Goal: Information Seeking & Learning: Check status

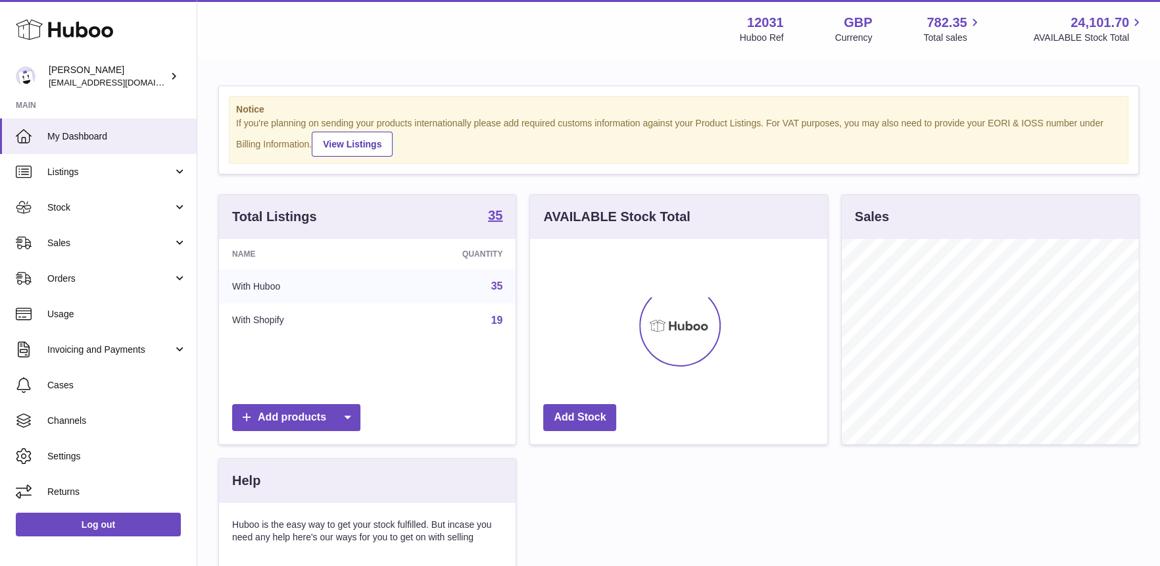
scroll to position [205, 297]
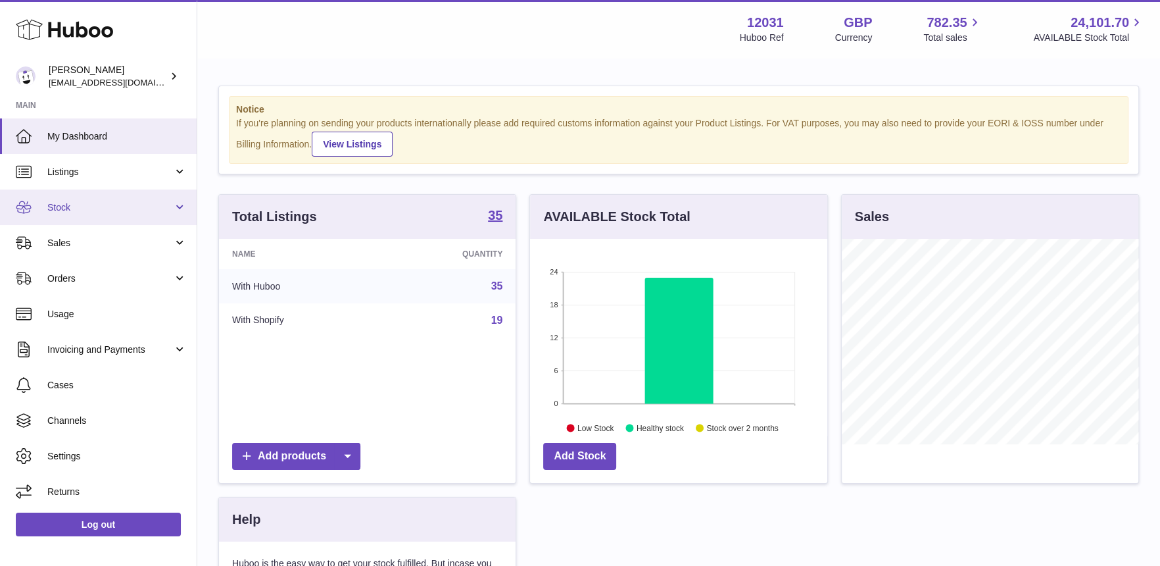
click at [94, 210] on span "Stock" at bounding box center [110, 207] width 126 height 12
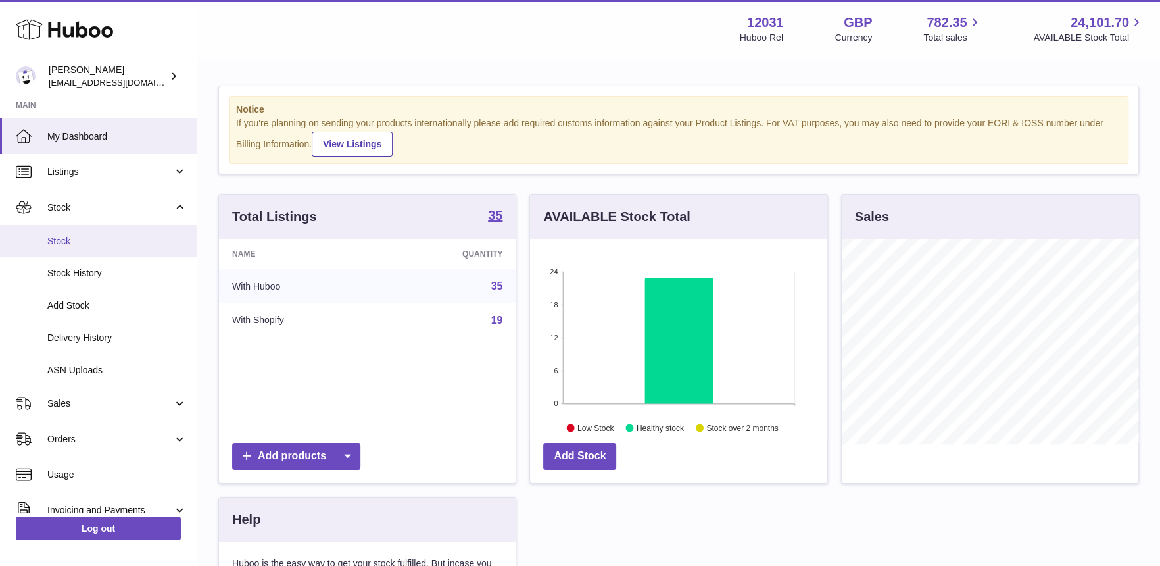
click at [93, 249] on link "Stock" at bounding box center [98, 241] width 197 height 32
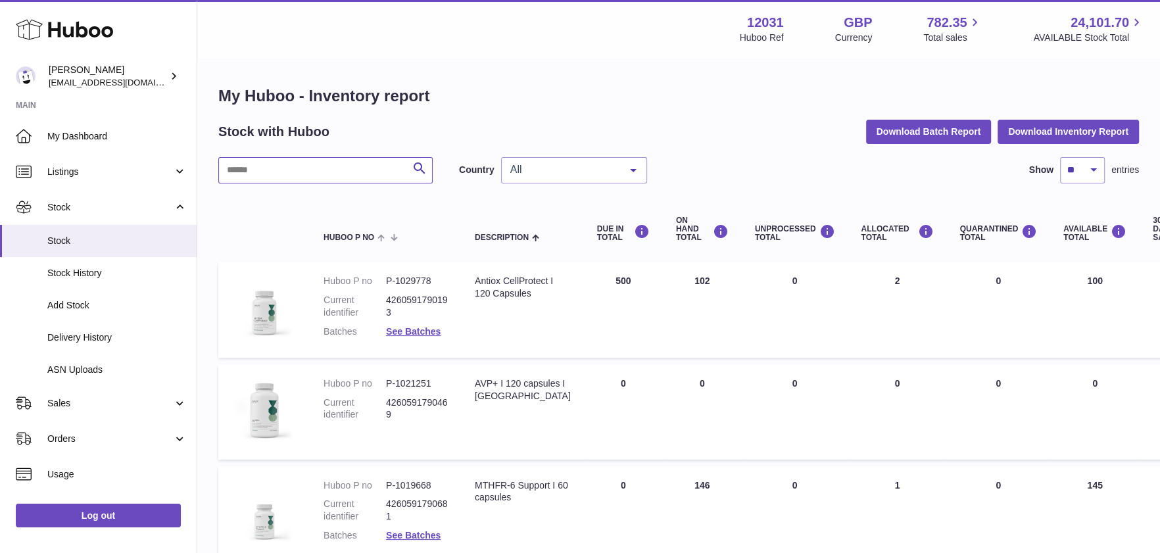
click at [283, 168] on input "text" at bounding box center [325, 170] width 214 height 26
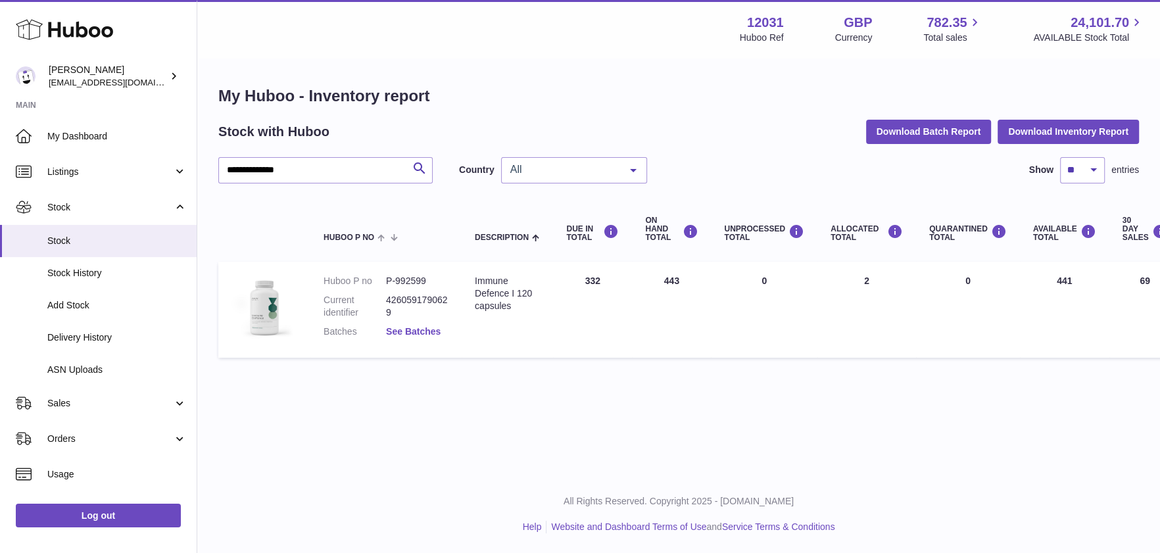
click at [401, 331] on link "See Batches" at bounding box center [413, 331] width 55 height 11
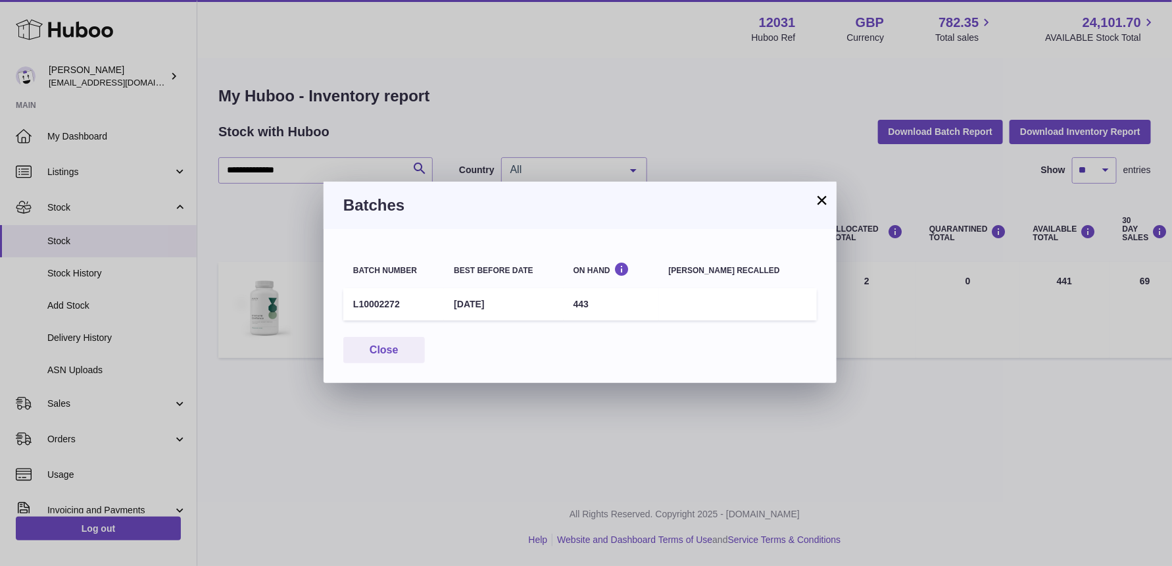
click at [823, 200] on button "×" at bounding box center [822, 200] width 16 height 16
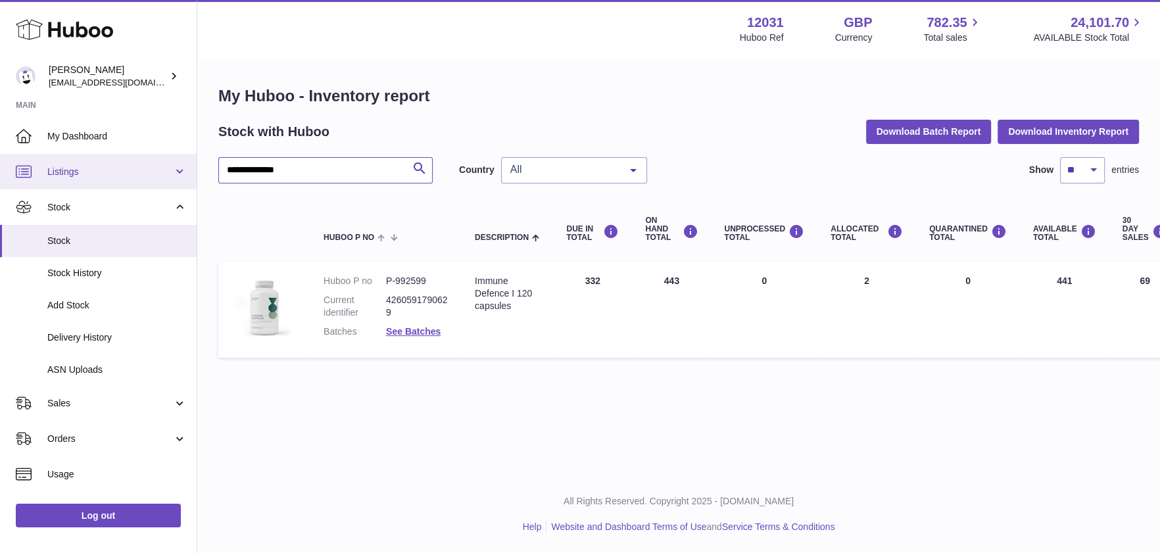
drag, startPoint x: 306, startPoint y: 176, endPoint x: 135, endPoint y: 159, distance: 172.6
click at [139, 164] on div "**********" at bounding box center [580, 276] width 1160 height 553
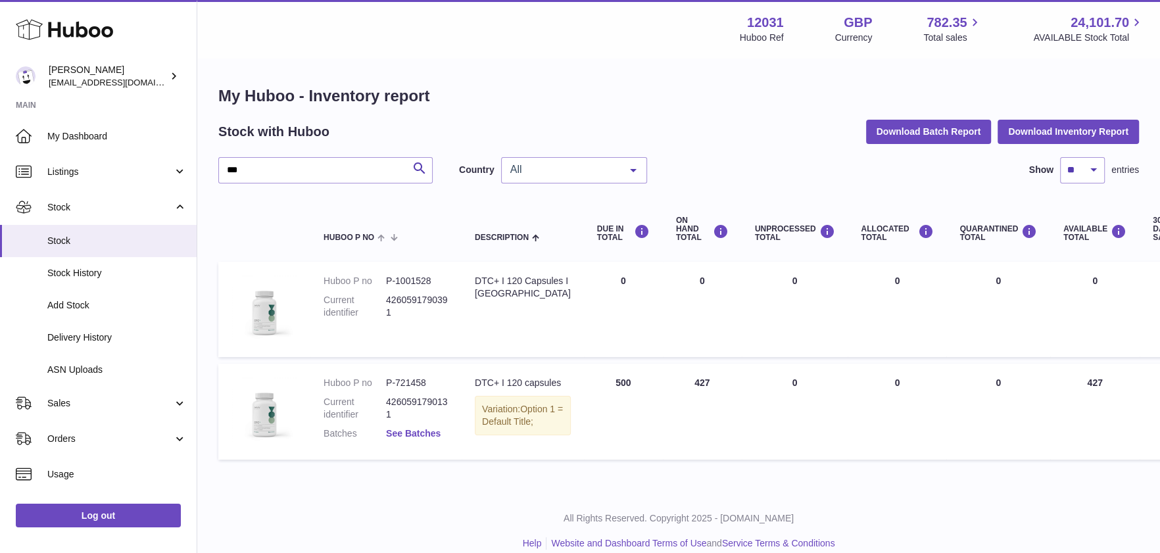
click at [390, 434] on link "See Batches" at bounding box center [413, 433] width 55 height 11
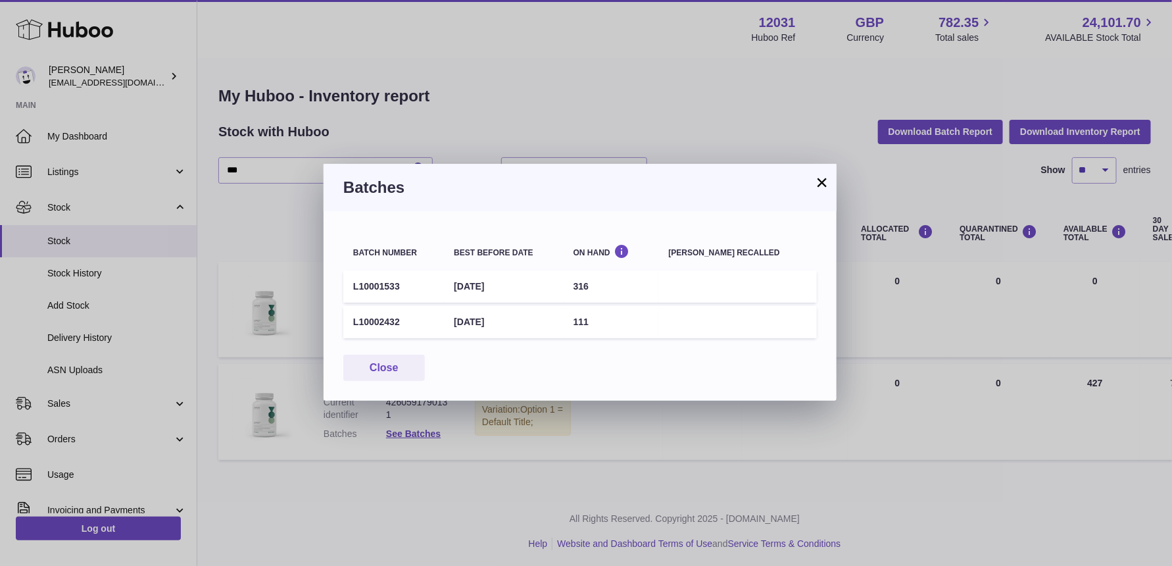
drag, startPoint x: 827, startPoint y: 178, endPoint x: 453, endPoint y: 50, distance: 396.0
click at [827, 178] on button "×" at bounding box center [822, 182] width 16 height 16
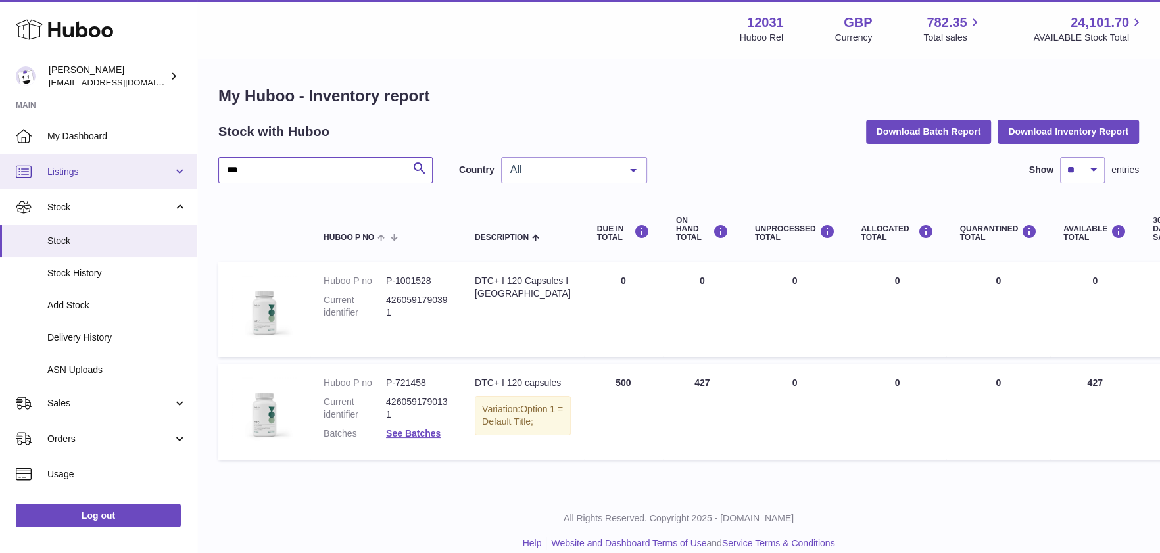
drag, startPoint x: 307, startPoint y: 169, endPoint x: 163, endPoint y: 171, distance: 144.1
click at [163, 171] on div "Huboo [PERSON_NAME] [EMAIL_ADDRESS][DOMAIN_NAME] Main My Dashboard Listings Not…" at bounding box center [580, 285] width 1160 height 570
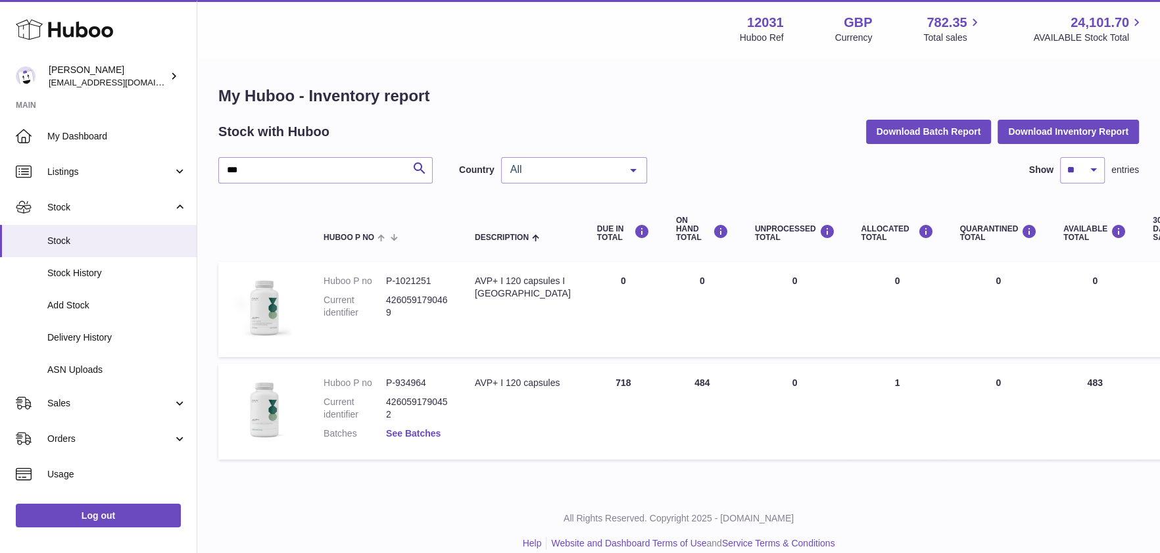
click at [420, 431] on link "See Batches" at bounding box center [413, 433] width 55 height 11
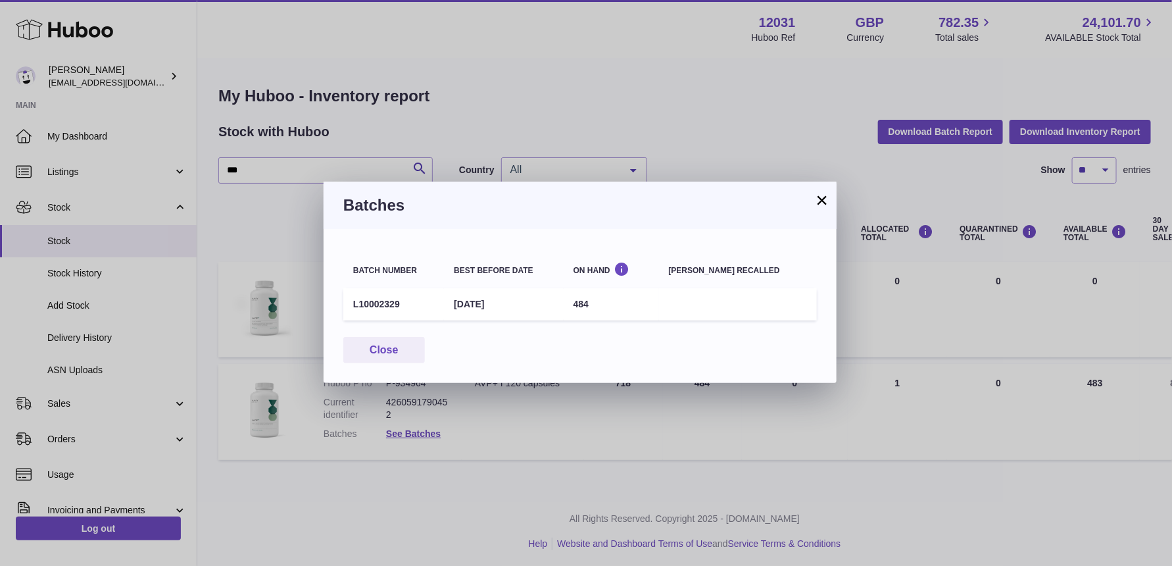
click at [827, 201] on button "×" at bounding box center [822, 200] width 16 height 16
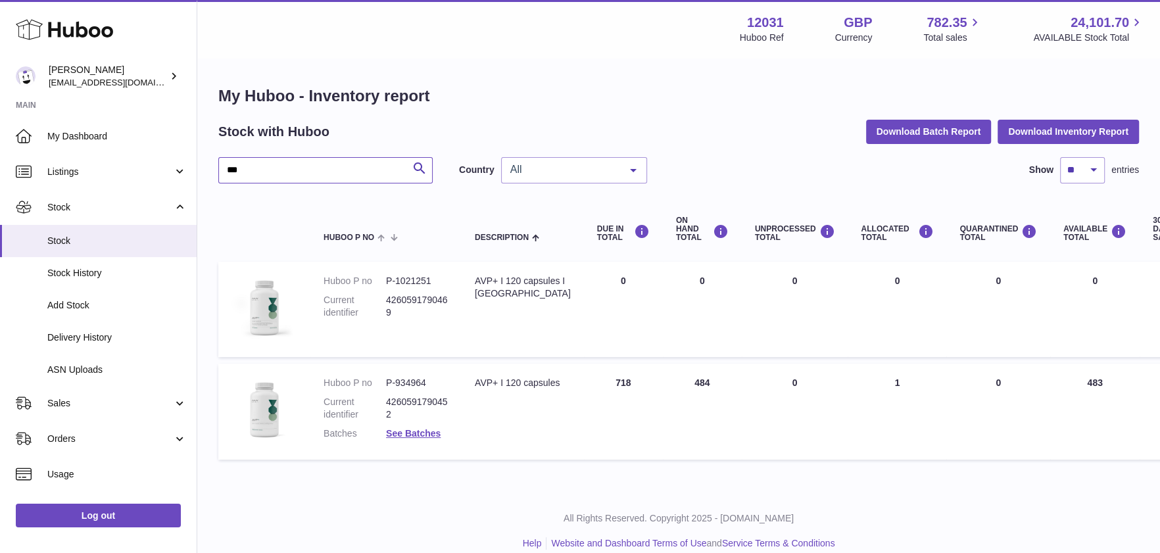
click at [266, 172] on input "***" at bounding box center [325, 170] width 214 height 26
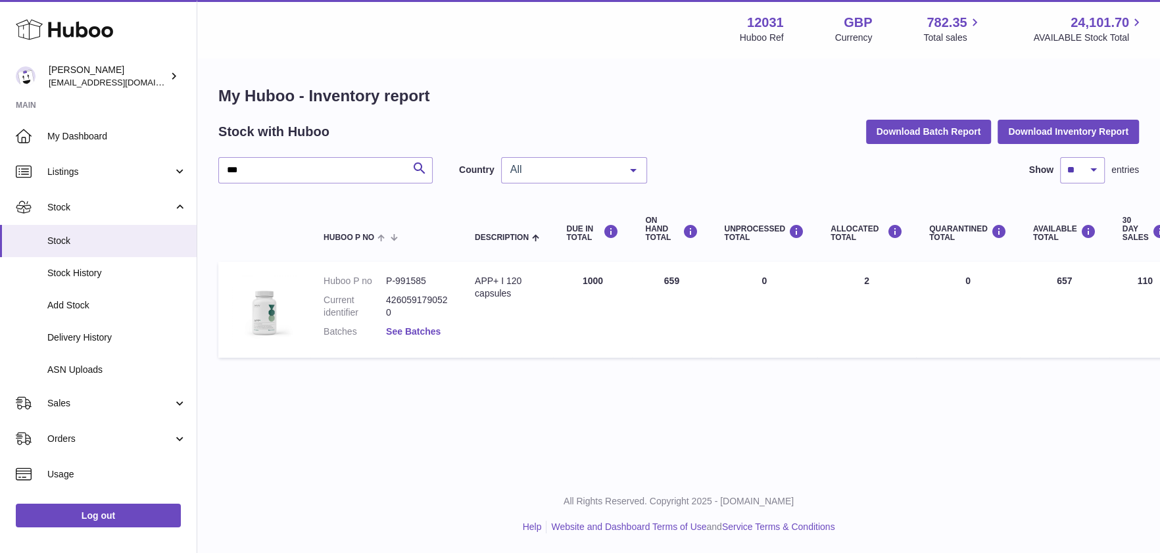
click at [412, 333] on link "See Batches" at bounding box center [413, 331] width 55 height 11
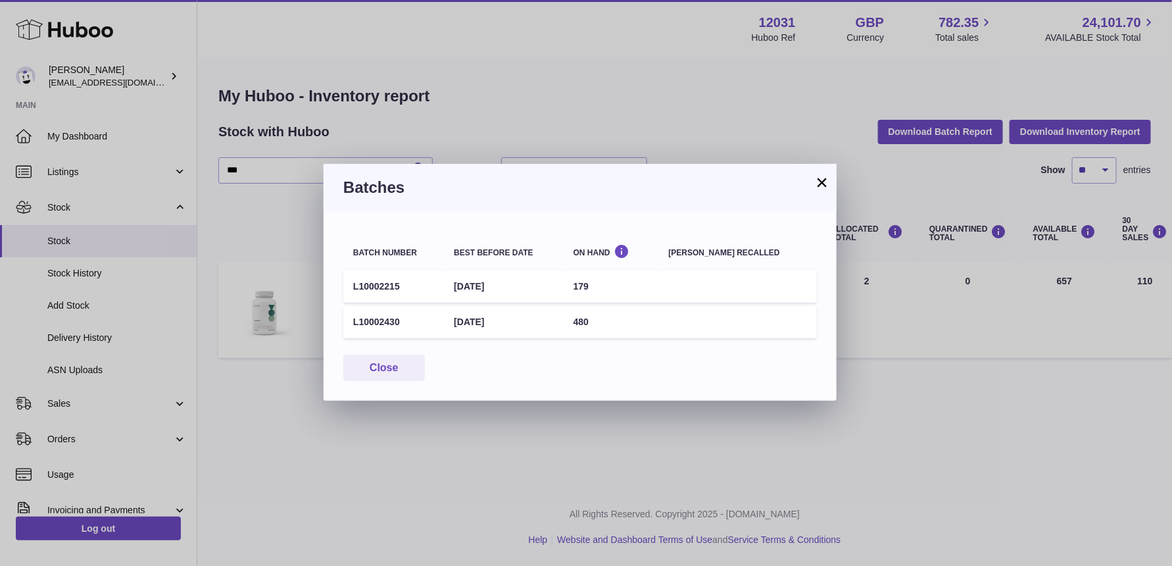
click at [819, 187] on button "×" at bounding box center [822, 182] width 16 height 16
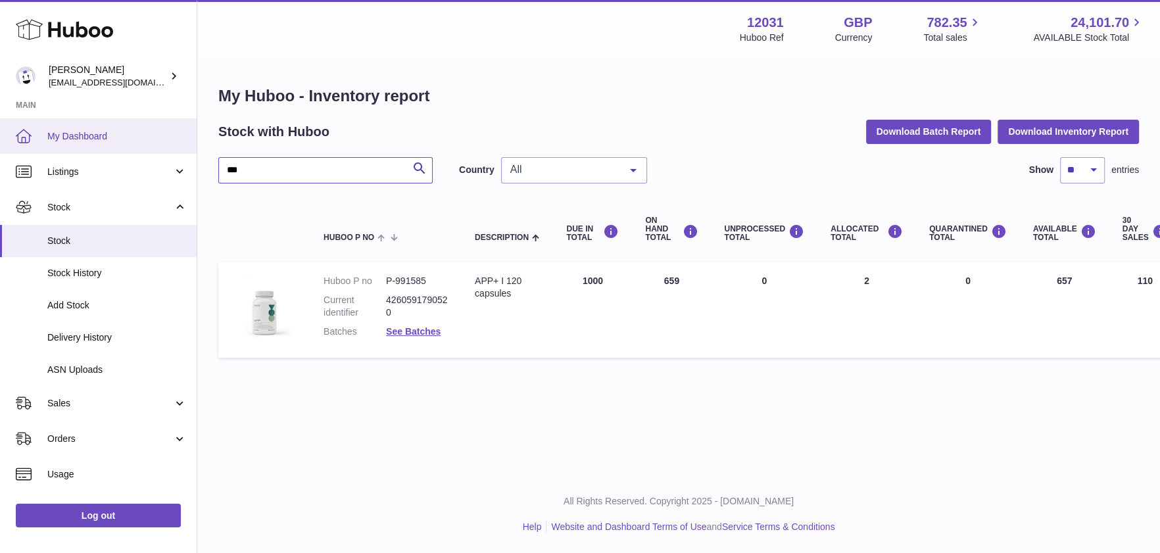
drag, startPoint x: 166, startPoint y: 153, endPoint x: 91, endPoint y: 143, distance: 75.1
click at [97, 145] on div "Huboo [PERSON_NAME] [EMAIL_ADDRESS][DOMAIN_NAME] Main My Dashboard Listings Not…" at bounding box center [580, 276] width 1160 height 553
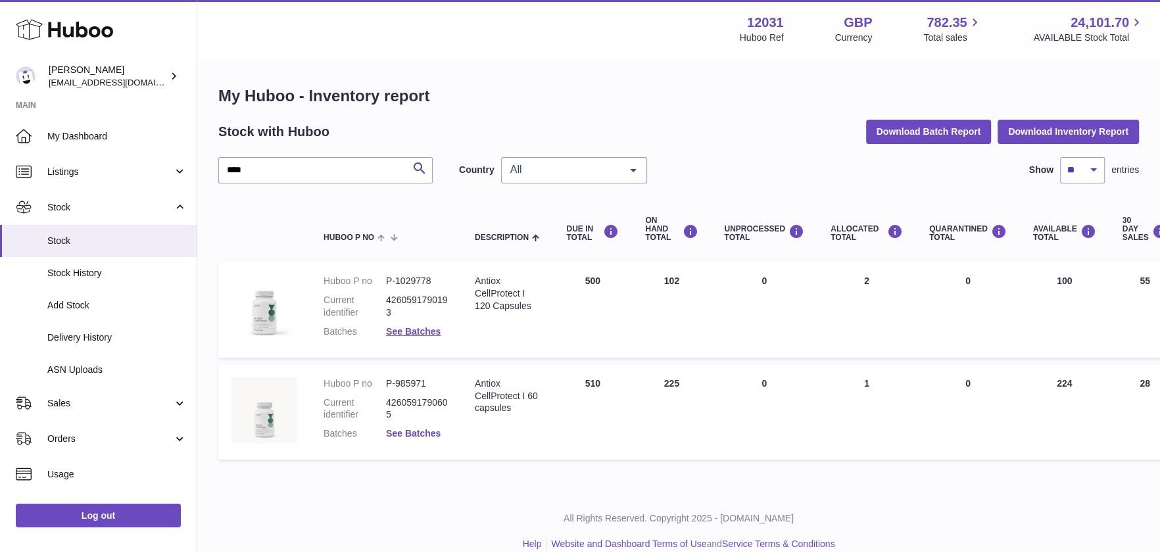
click at [416, 431] on link "See Batches" at bounding box center [413, 433] width 55 height 11
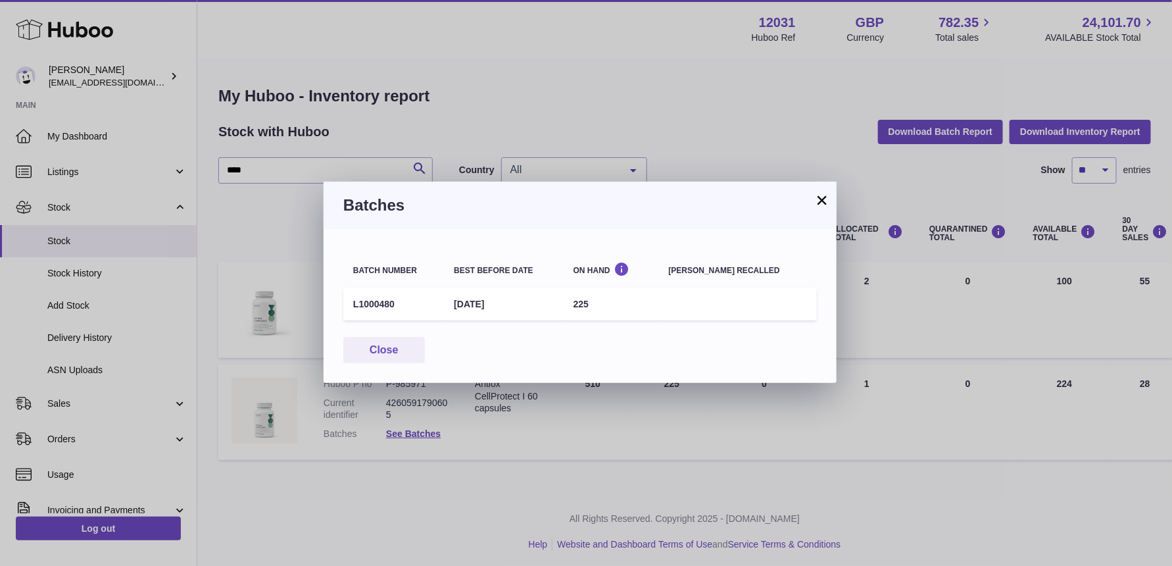
click at [823, 201] on button "×" at bounding box center [822, 200] width 16 height 16
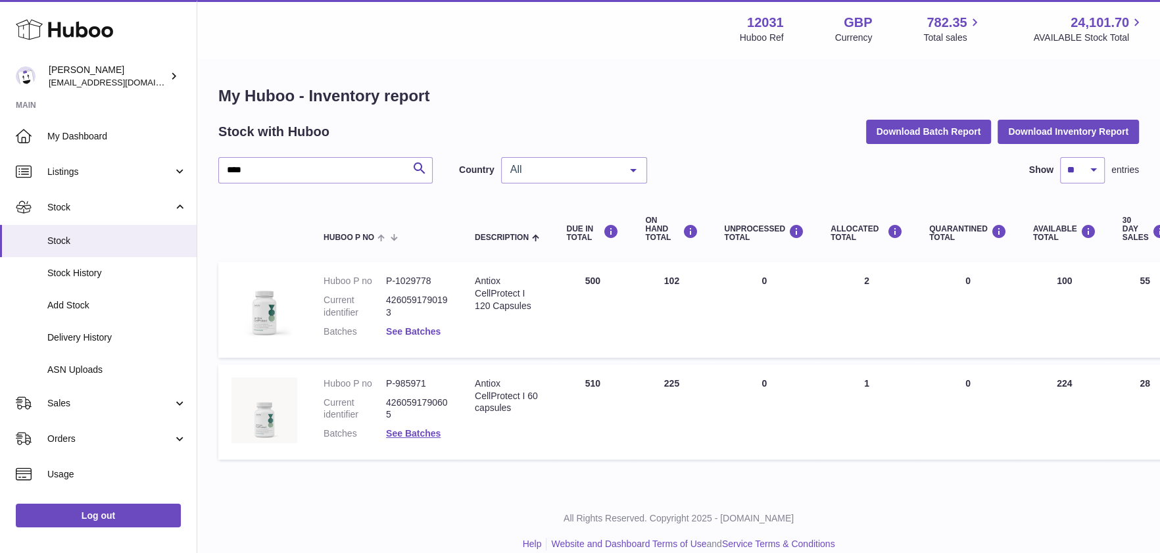
click at [429, 330] on link "See Batches" at bounding box center [413, 331] width 55 height 11
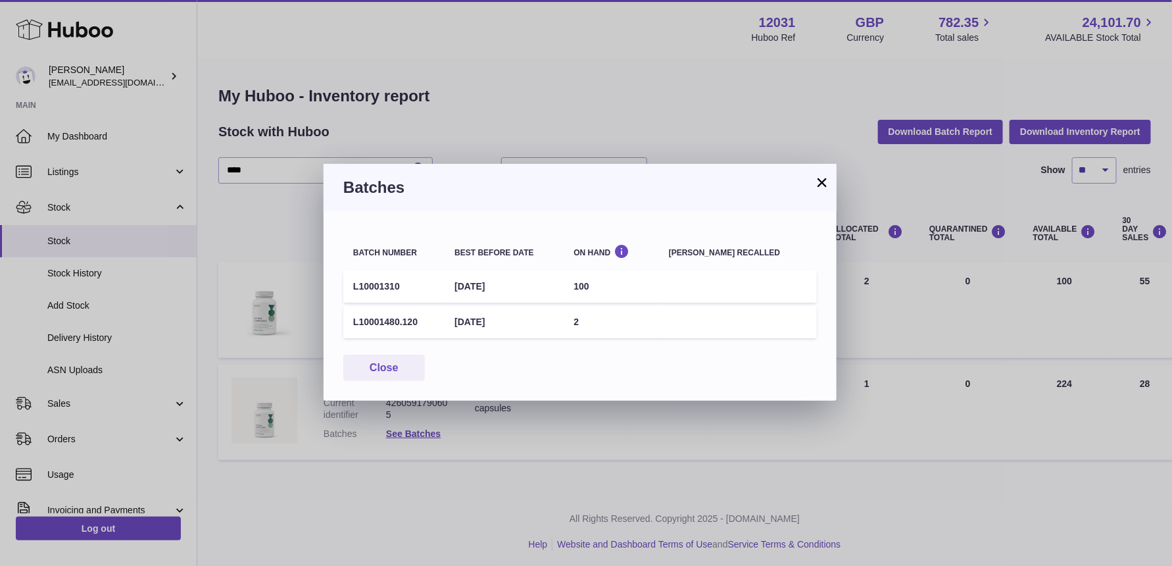
click at [825, 187] on button "×" at bounding box center [822, 182] width 16 height 16
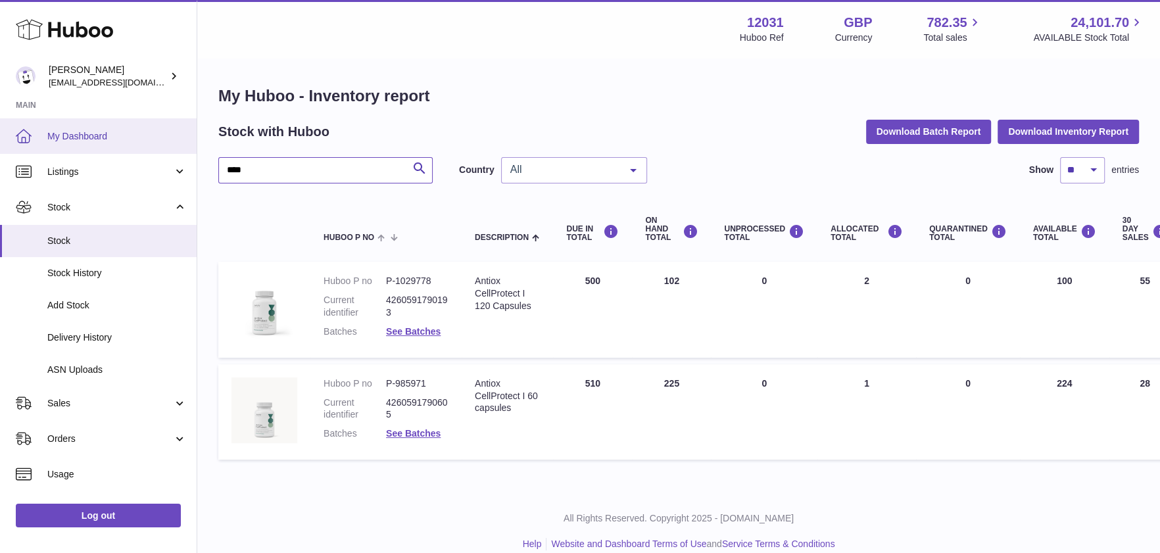
drag, startPoint x: 243, startPoint y: 170, endPoint x: 71, endPoint y: 145, distance: 173.6
click at [72, 145] on div "Huboo [PERSON_NAME] [EMAIL_ADDRESS][DOMAIN_NAME] Main My Dashboard Listings Not…" at bounding box center [580, 285] width 1160 height 570
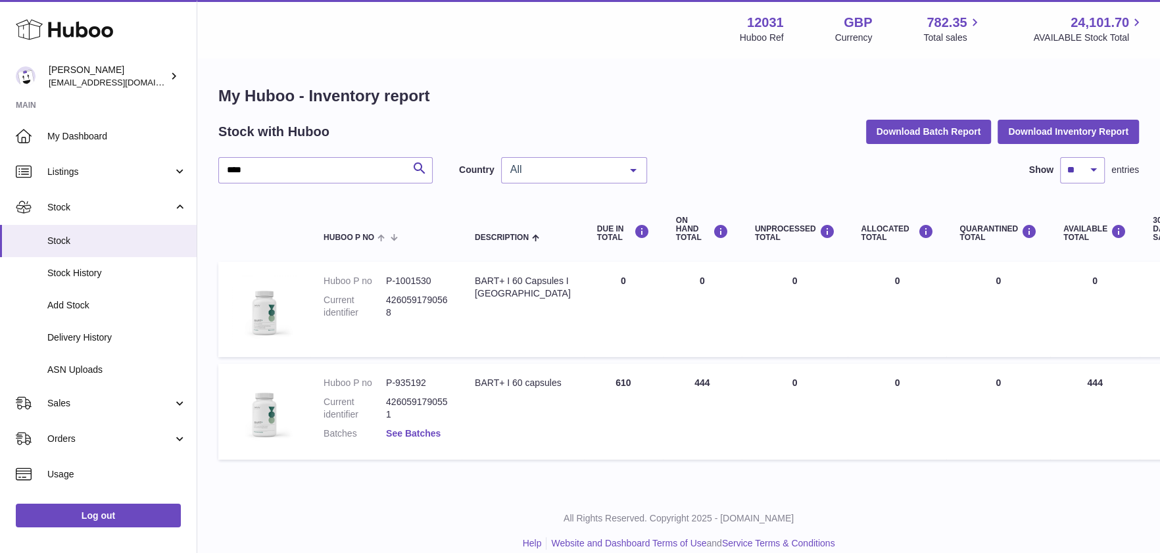
click at [409, 428] on link "See Batches" at bounding box center [413, 433] width 55 height 11
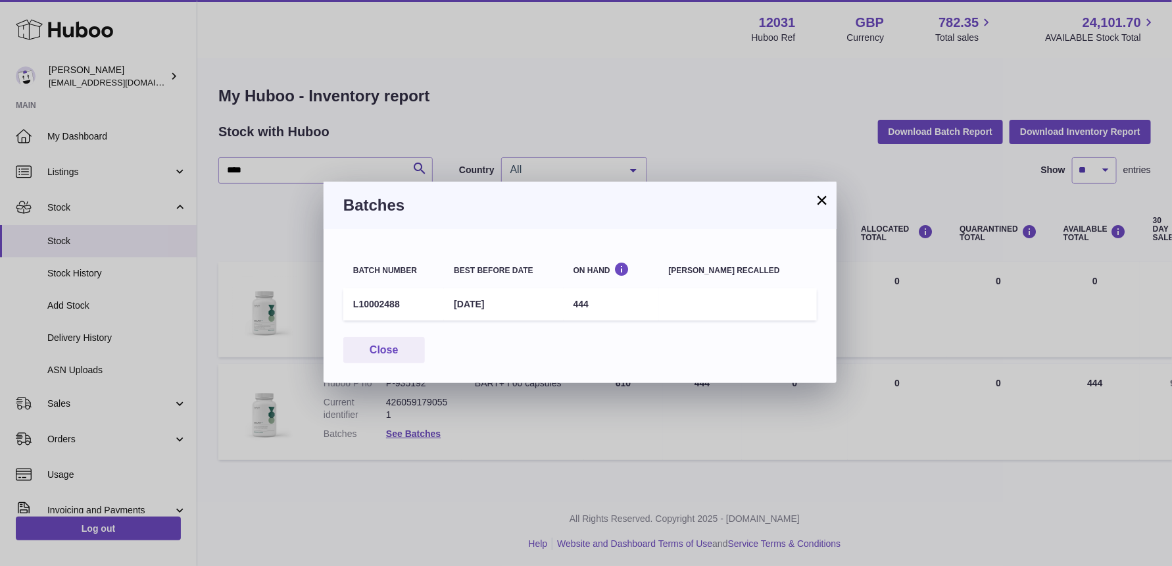
click at [822, 203] on button "×" at bounding box center [822, 200] width 16 height 16
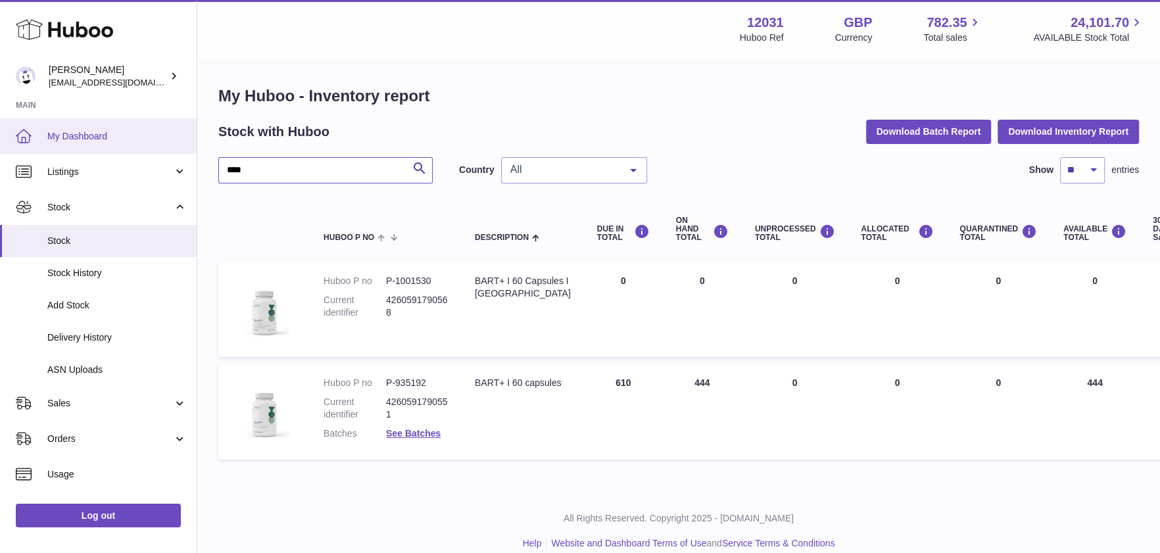
drag, startPoint x: 272, startPoint y: 174, endPoint x: 112, endPoint y: 146, distance: 161.5
click at [114, 147] on div "Huboo [PERSON_NAME] [EMAIL_ADDRESS][DOMAIN_NAME] Main My Dashboard Listings Not…" at bounding box center [580, 285] width 1160 height 570
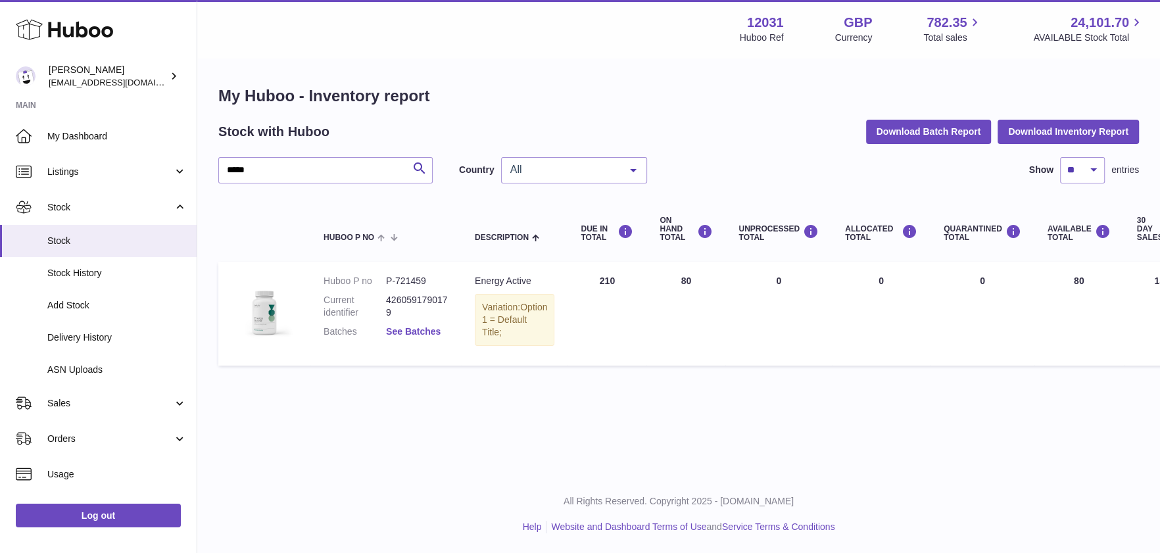
click at [410, 333] on link "See Batches" at bounding box center [413, 331] width 55 height 11
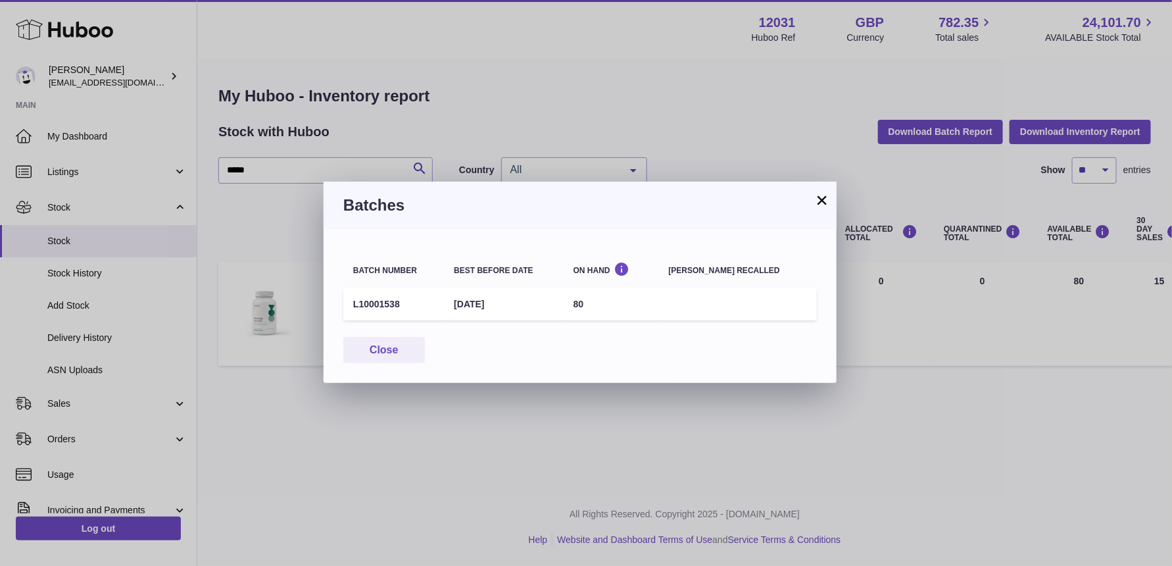
click at [822, 198] on button "×" at bounding box center [822, 200] width 16 height 16
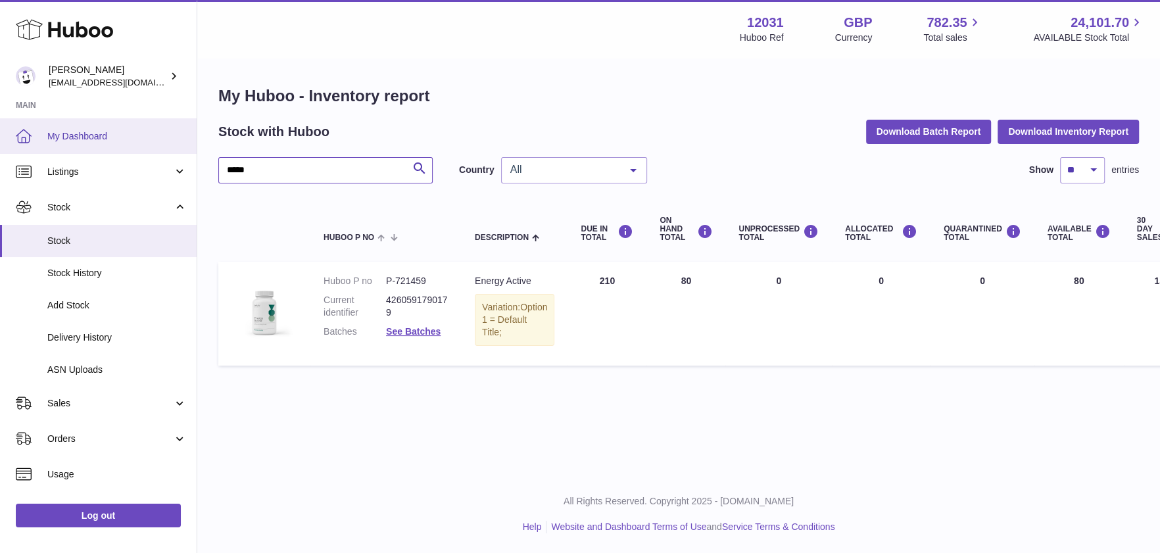
drag, startPoint x: 253, startPoint y: 173, endPoint x: 134, endPoint y: 145, distance: 122.2
click at [134, 145] on div "Huboo [PERSON_NAME] [EMAIL_ADDRESS][DOMAIN_NAME] Main My Dashboard Listings Not…" at bounding box center [580, 276] width 1160 height 553
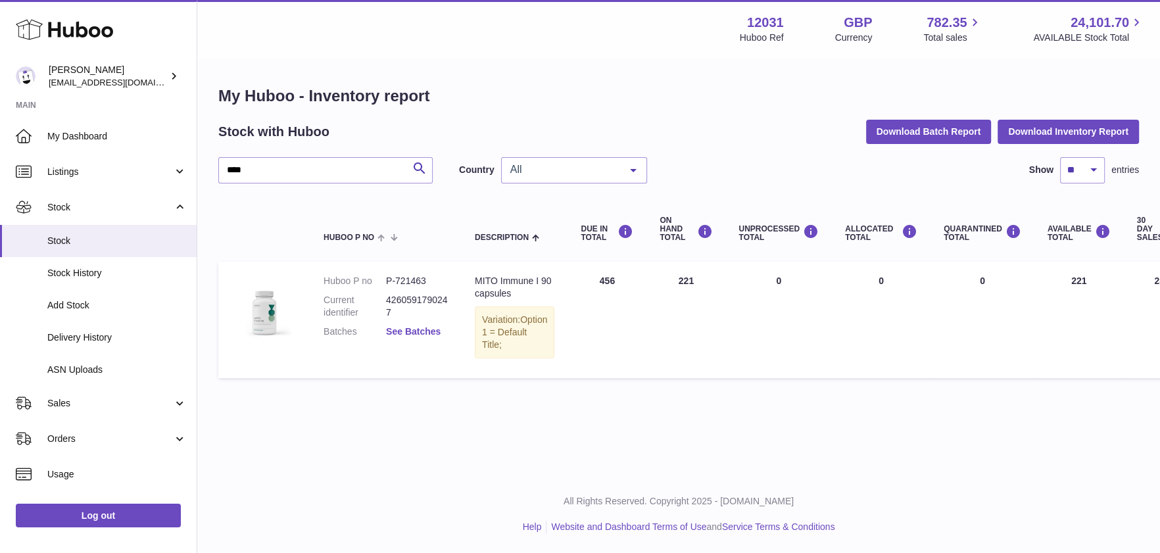
click at [412, 329] on link "See Batches" at bounding box center [413, 331] width 55 height 11
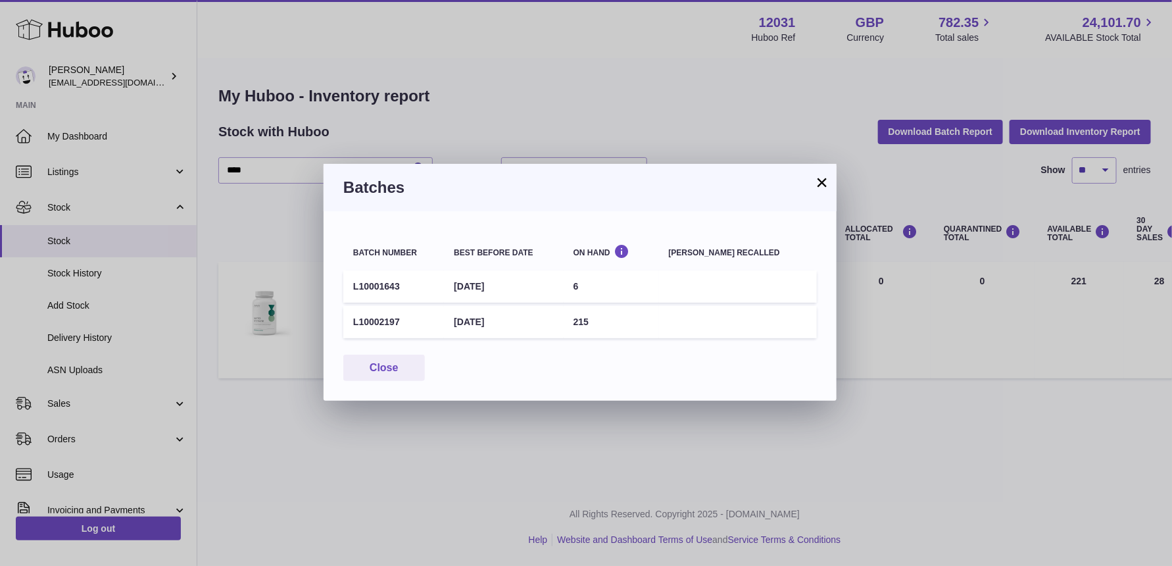
click at [819, 182] on button "×" at bounding box center [822, 182] width 16 height 16
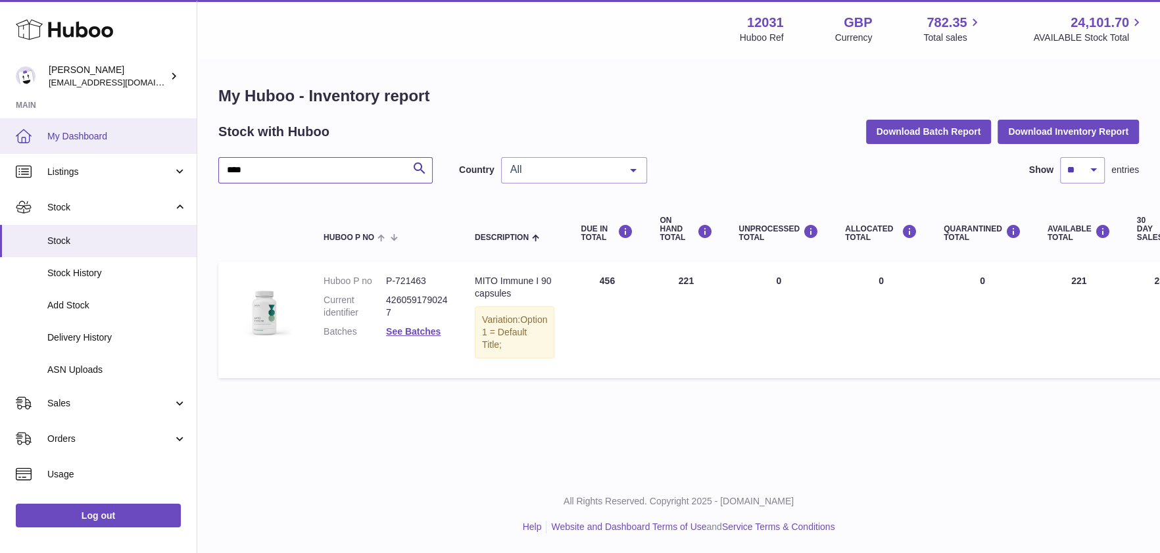
drag, startPoint x: 266, startPoint y: 170, endPoint x: 148, endPoint y: 141, distance: 121.7
click at [148, 141] on div "Huboo [PERSON_NAME] [EMAIL_ADDRESS][DOMAIN_NAME] Main My Dashboard Listings Not…" at bounding box center [580, 276] width 1160 height 553
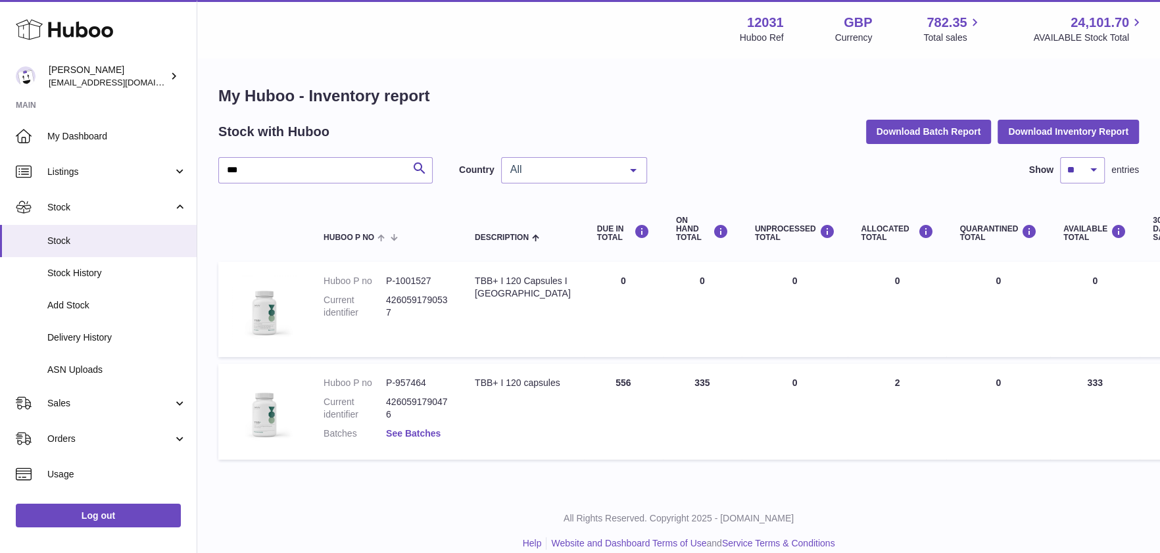
click at [406, 434] on link "See Batches" at bounding box center [413, 433] width 55 height 11
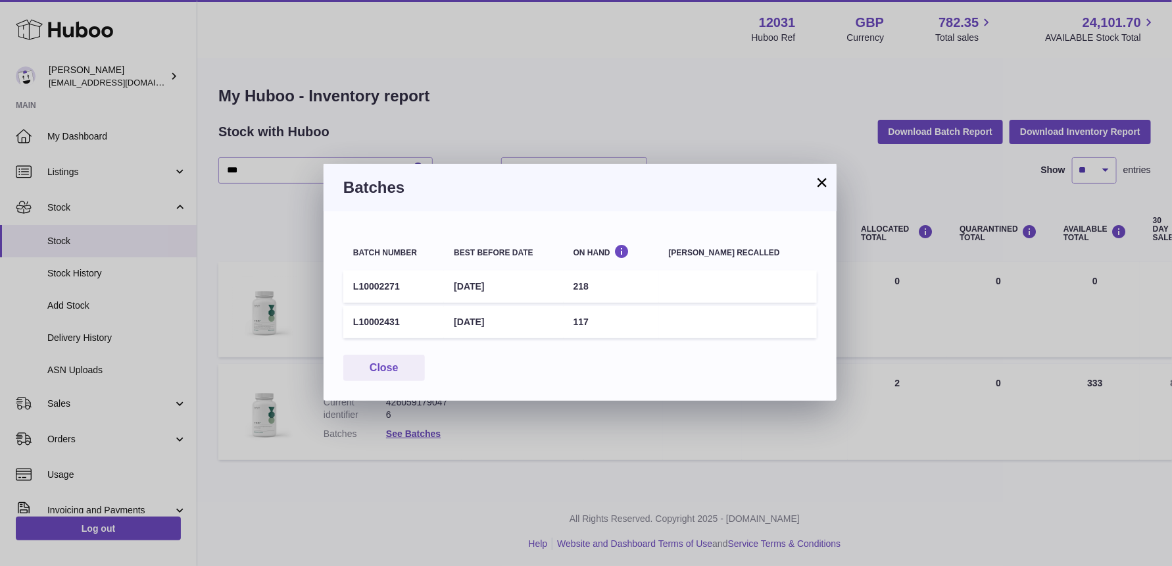
click at [818, 178] on button "×" at bounding box center [822, 182] width 16 height 16
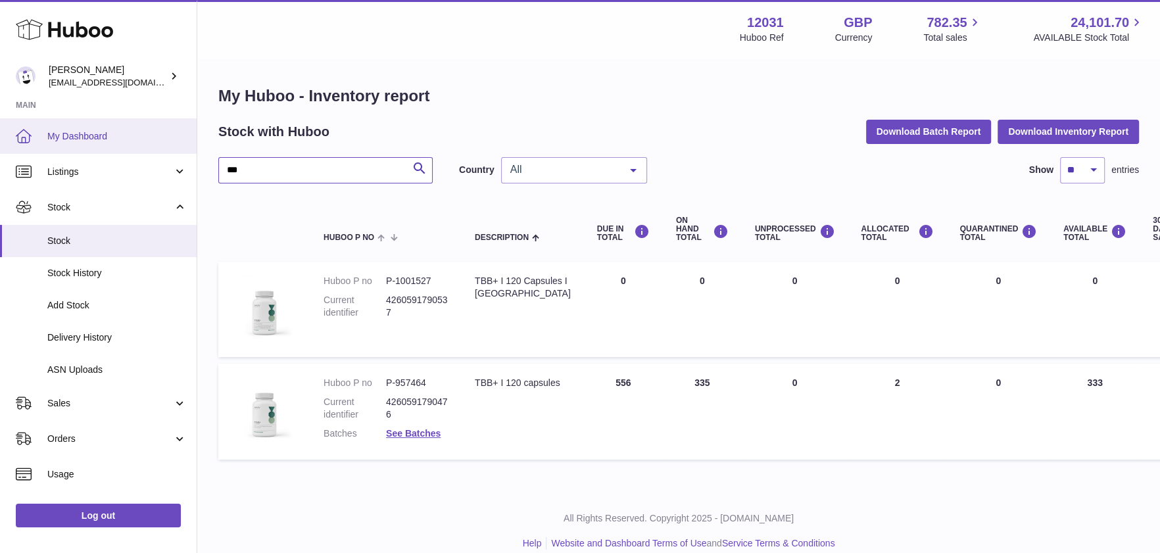
drag, startPoint x: 245, startPoint y: 168, endPoint x: 116, endPoint y: 142, distance: 130.8
click at [116, 142] on div "Huboo [PERSON_NAME] [EMAIL_ADDRESS][DOMAIN_NAME] Main My Dashboard Listings Not…" at bounding box center [580, 285] width 1160 height 570
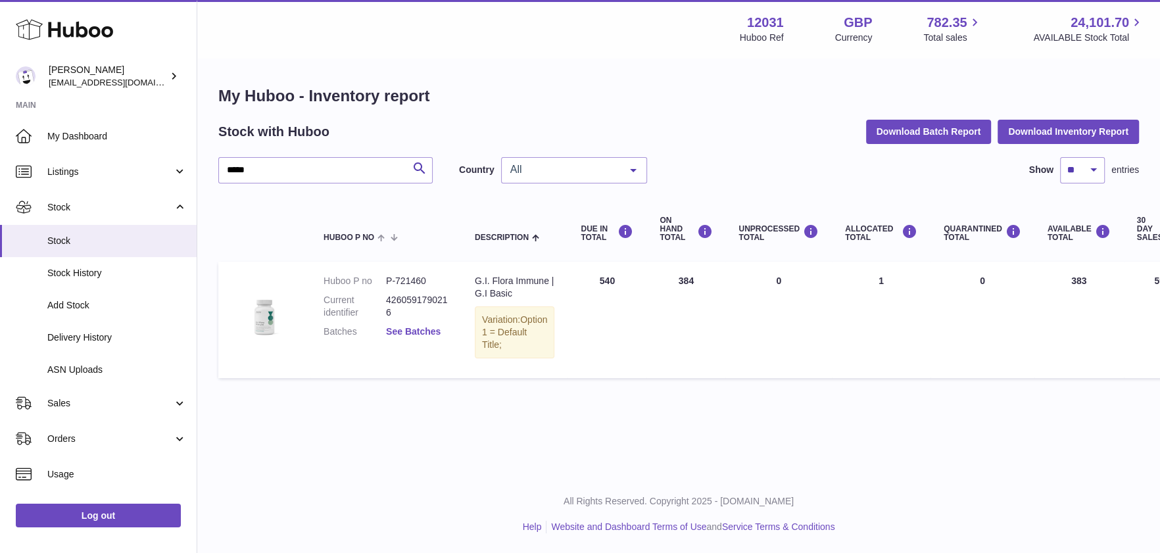
click at [420, 332] on link "See Batches" at bounding box center [413, 331] width 55 height 11
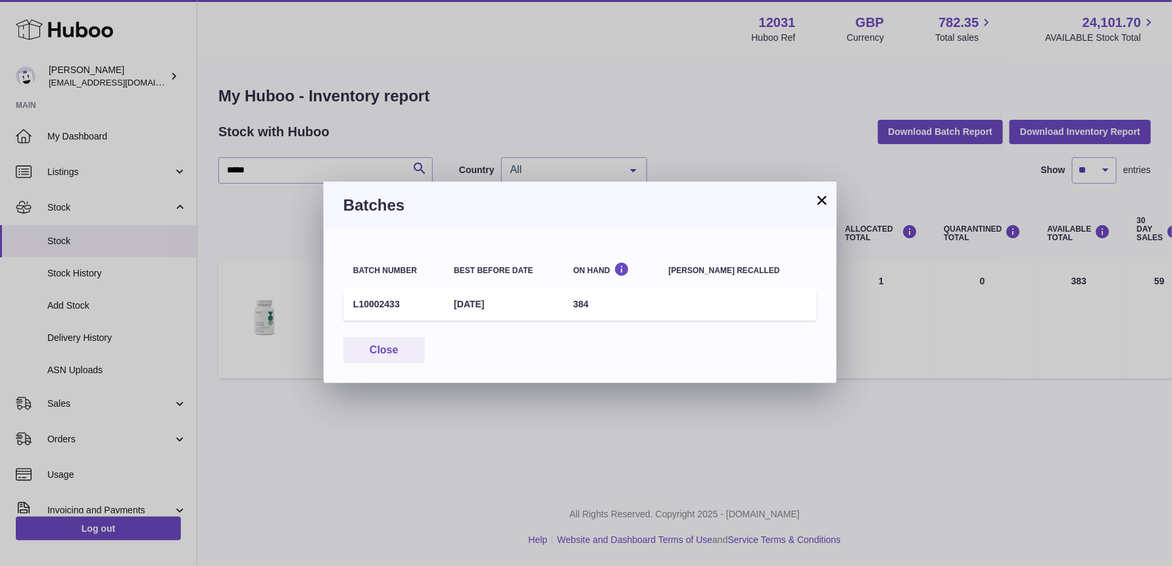
click at [823, 201] on button "×" at bounding box center [822, 200] width 16 height 16
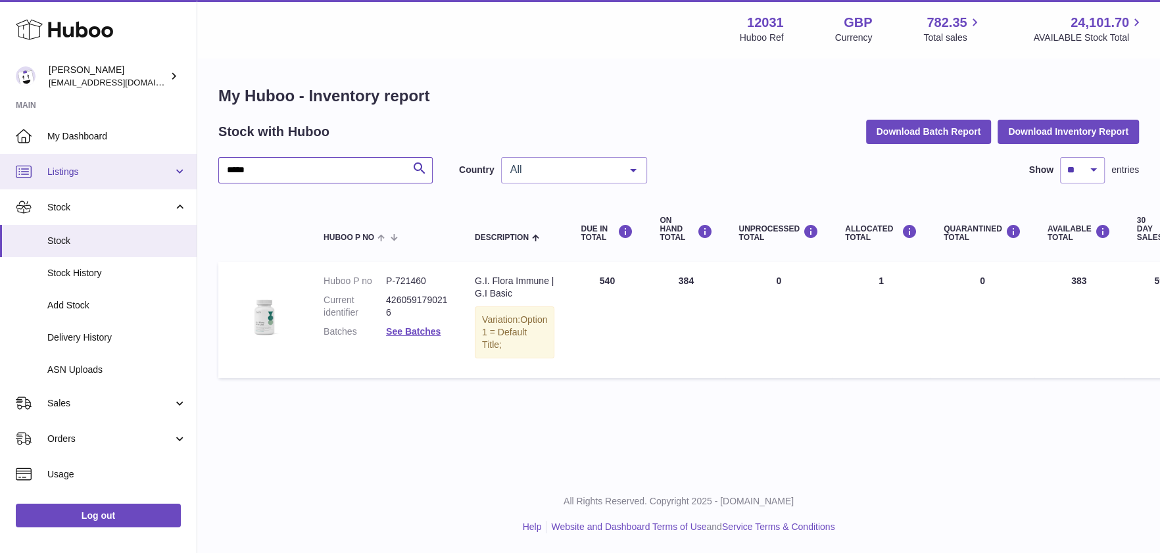
drag, startPoint x: 256, startPoint y: 174, endPoint x: 51, endPoint y: 168, distance: 205.3
click at [62, 170] on div "Huboo [PERSON_NAME] [EMAIL_ADDRESS][DOMAIN_NAME] Main My Dashboard Listings Not…" at bounding box center [580, 276] width 1160 height 553
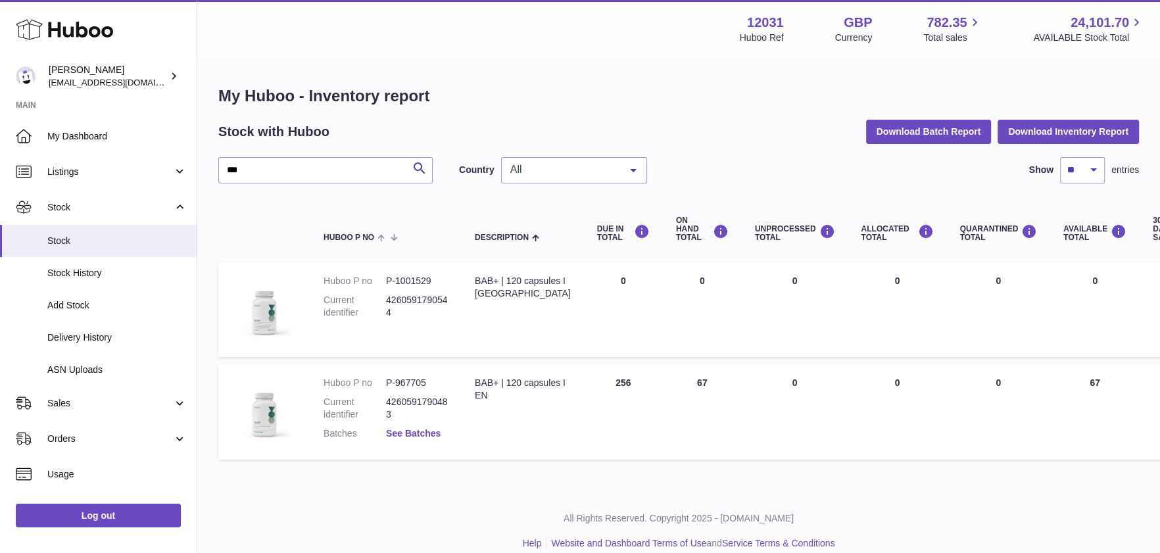
click at [416, 431] on link "See Batches" at bounding box center [413, 433] width 55 height 11
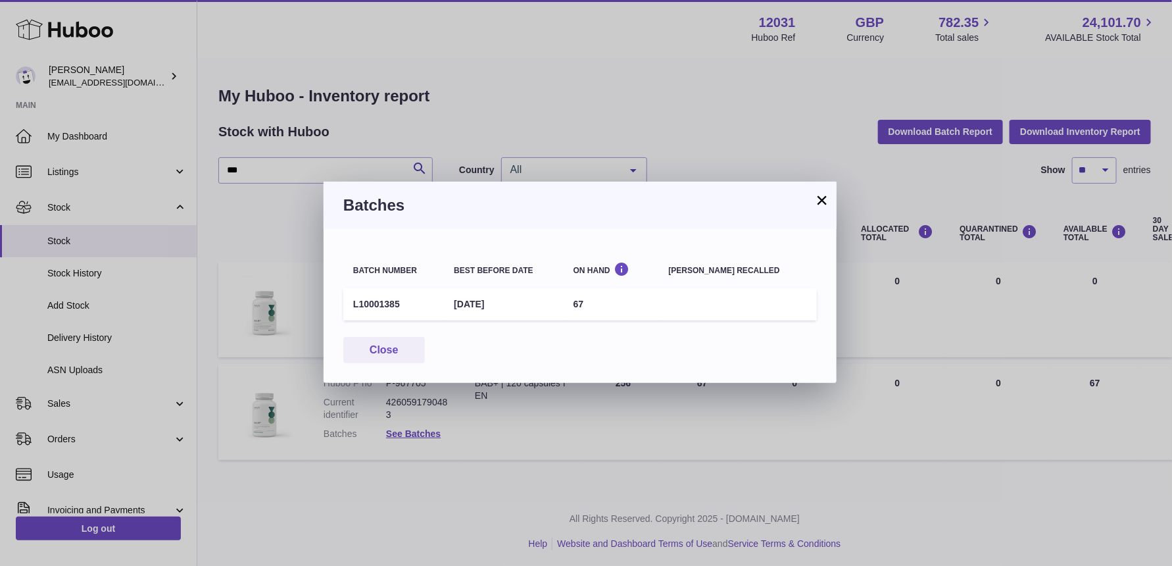
click at [816, 196] on button "×" at bounding box center [822, 200] width 16 height 16
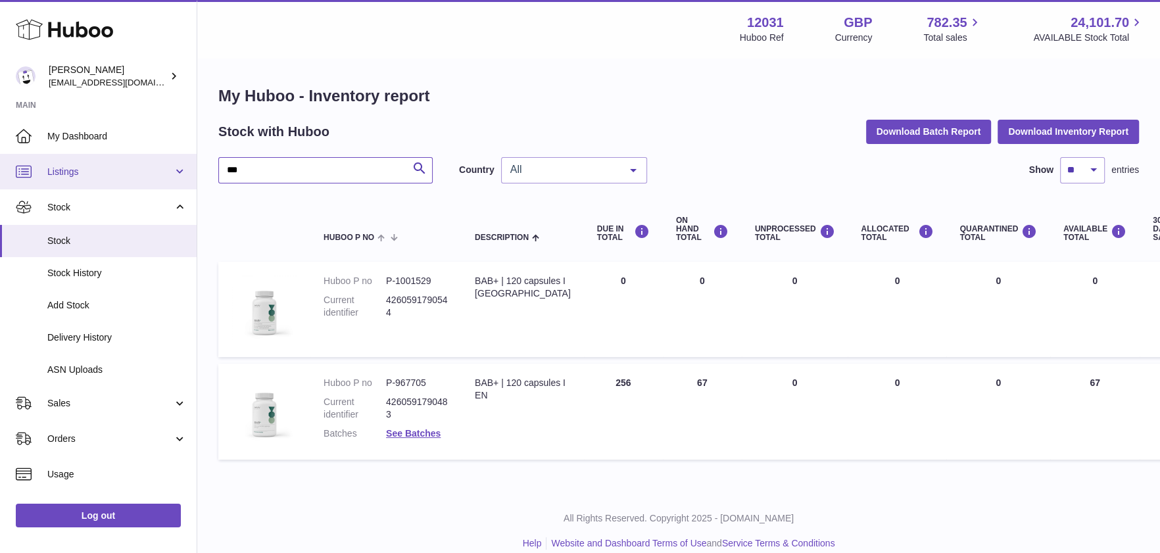
drag, startPoint x: 250, startPoint y: 174, endPoint x: 154, endPoint y: 156, distance: 97.7
click at [154, 156] on div "Huboo [PERSON_NAME] [EMAIL_ADDRESS][DOMAIN_NAME] Main My Dashboard Listings Not…" at bounding box center [580, 285] width 1160 height 570
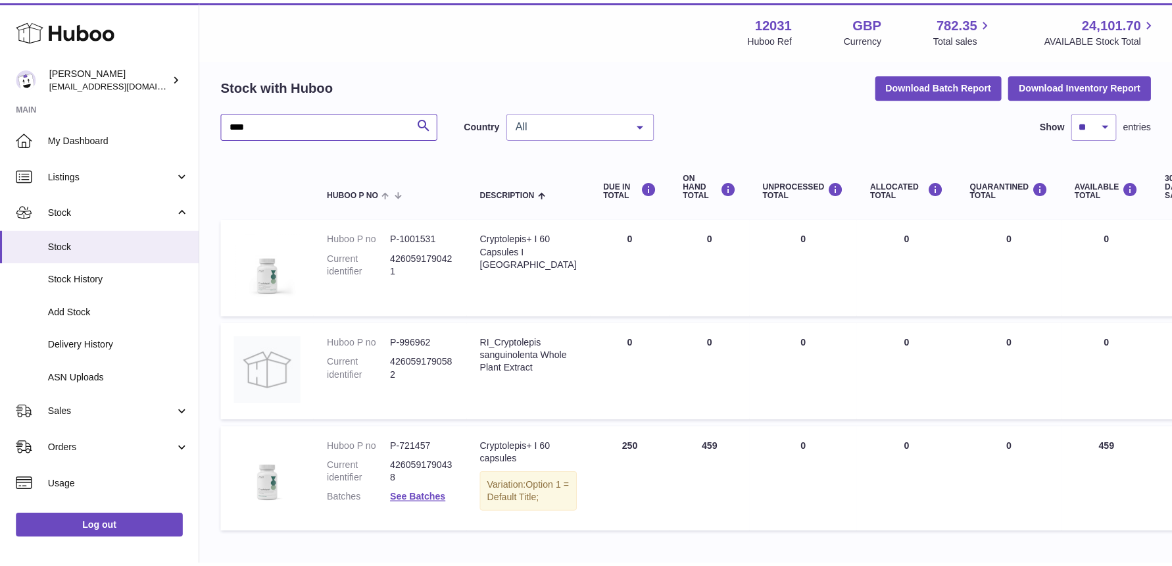
scroll to position [48, 0]
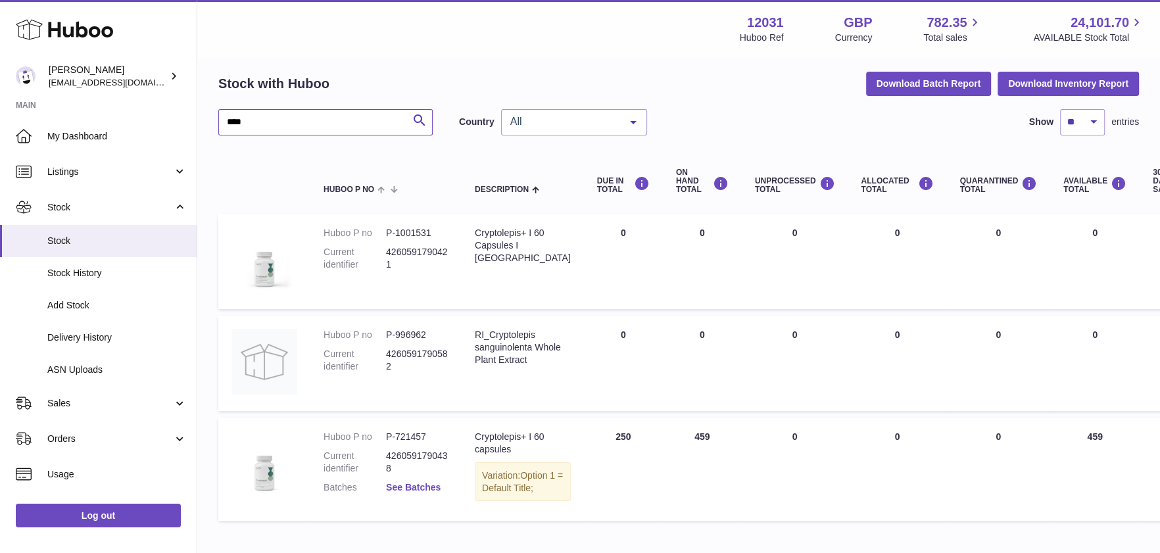
type input "****"
click at [403, 482] on link "See Batches" at bounding box center [413, 487] width 55 height 11
